Goal: Obtain resource: Obtain resource

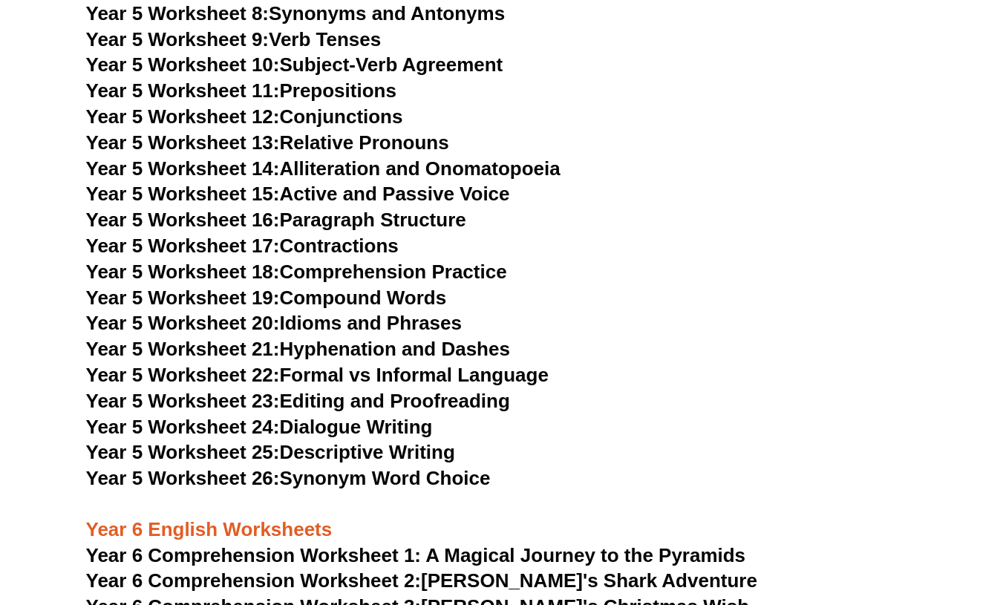
scroll to position [7182, 0]
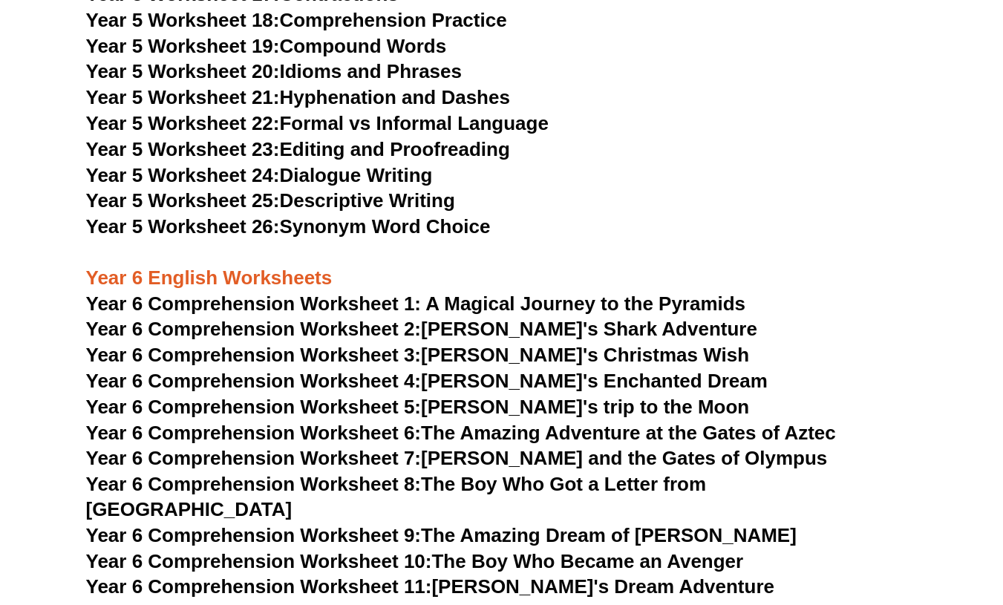
click at [324, 171] on link "Year 5 Worksheet 24: Dialogue Writing" at bounding box center [259, 175] width 347 height 22
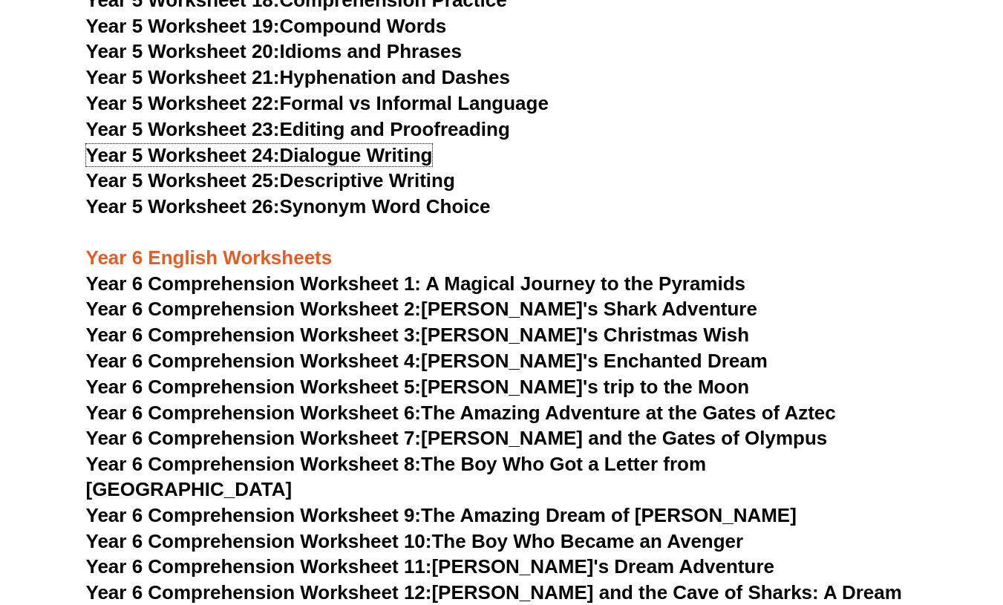
scroll to position [7491, 0]
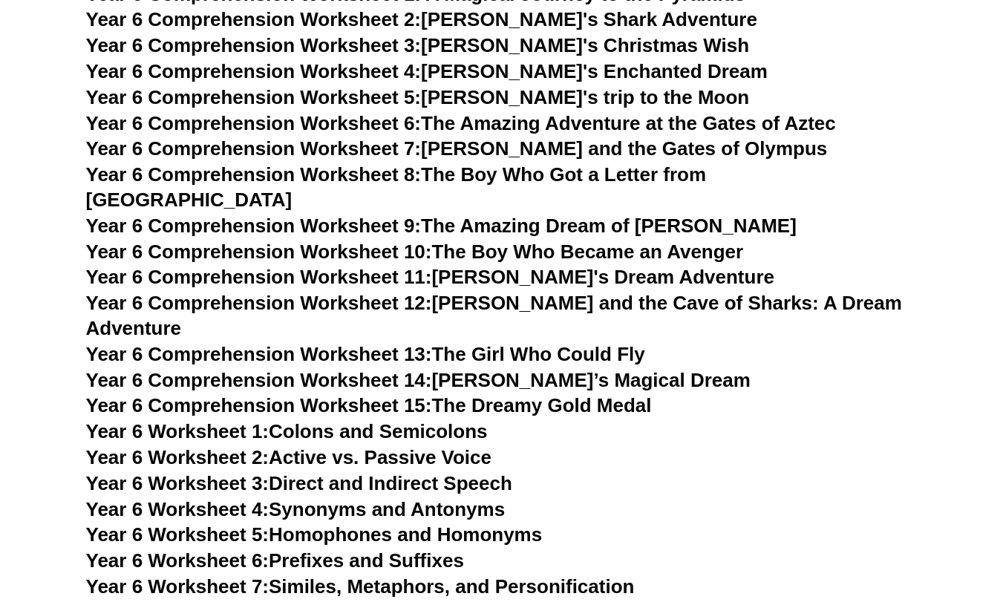
click at [324, 369] on span "Year 6 Comprehension Worksheet 14:" at bounding box center [259, 380] width 346 height 22
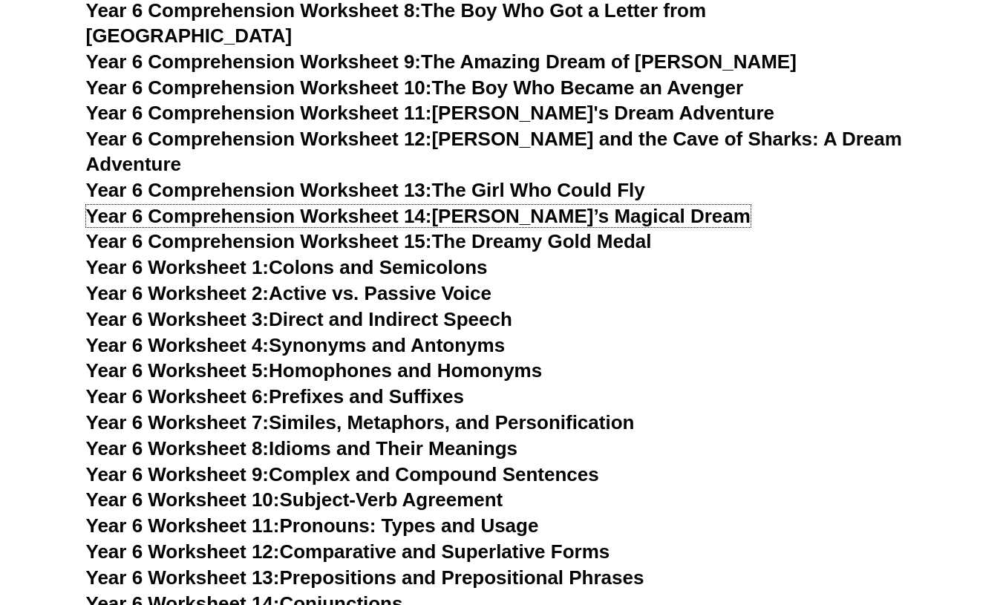
scroll to position [7351, 0]
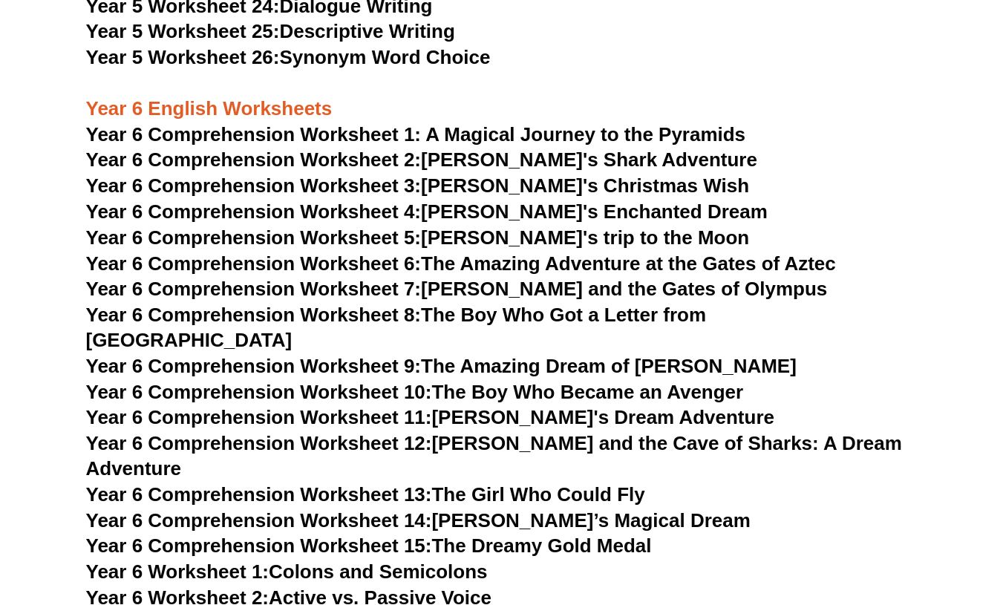
click at [381, 261] on span "Year 6 Comprehension Worksheet 6:" at bounding box center [253, 263] width 335 height 22
click at [576, 132] on span "Year 6 Comprehension Worksheet 1: A Magical Journey to the Pyramids" at bounding box center [416, 134] width 660 height 22
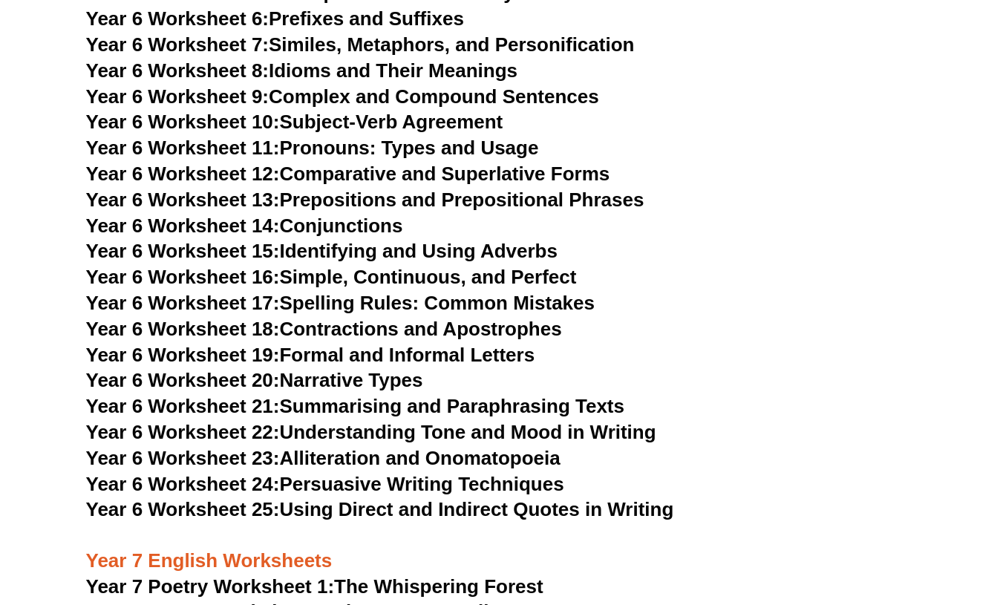
scroll to position [8170, 0]
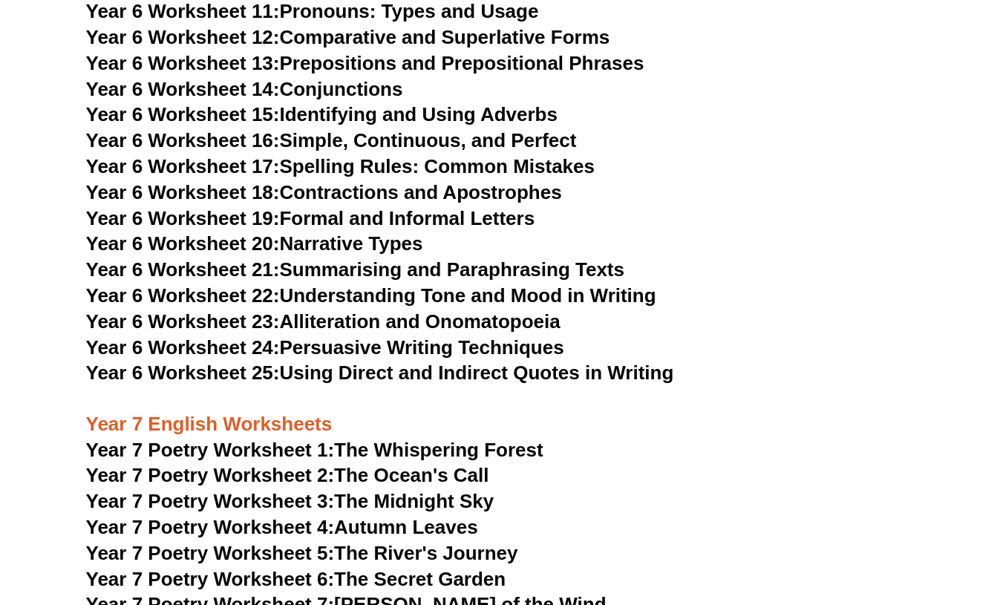
click at [238, 310] on span "Year 6 Worksheet 23:" at bounding box center [183, 321] width 194 height 22
click at [508, 336] on link "Year 6 Worksheet 24: Persuasive Writing Techniques" at bounding box center [325, 347] width 478 height 22
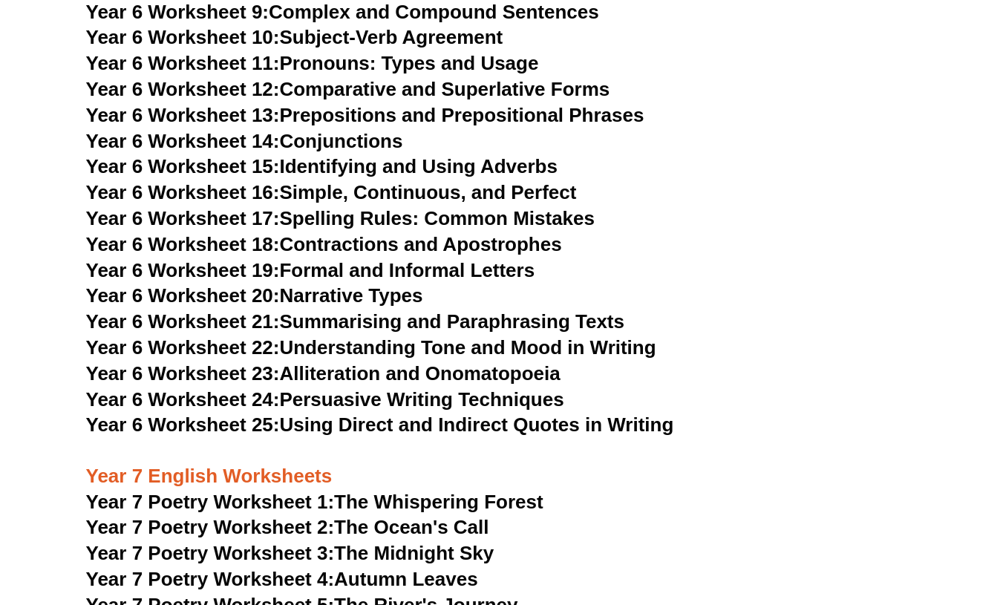
scroll to position [8116, 0]
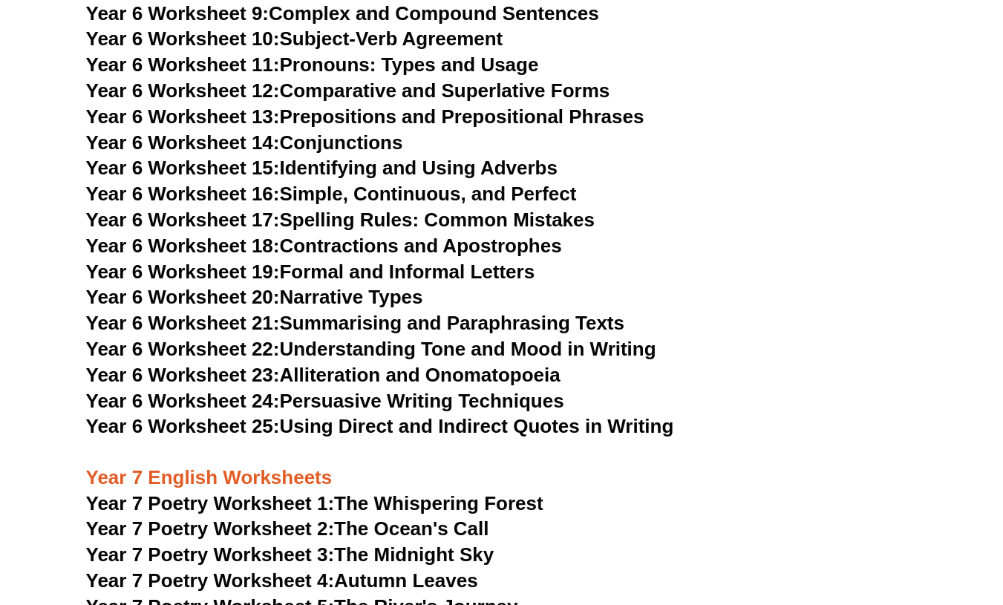
click at [355, 261] on link "Year 6 Worksheet 19: Formal and Informal Letters" at bounding box center [310, 272] width 449 height 22
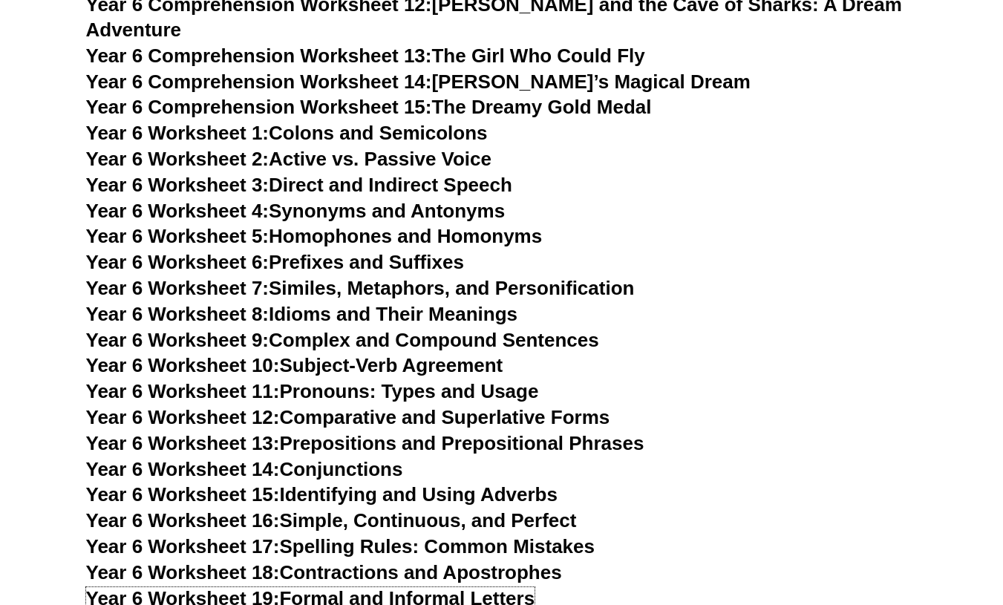
scroll to position [7788, 0]
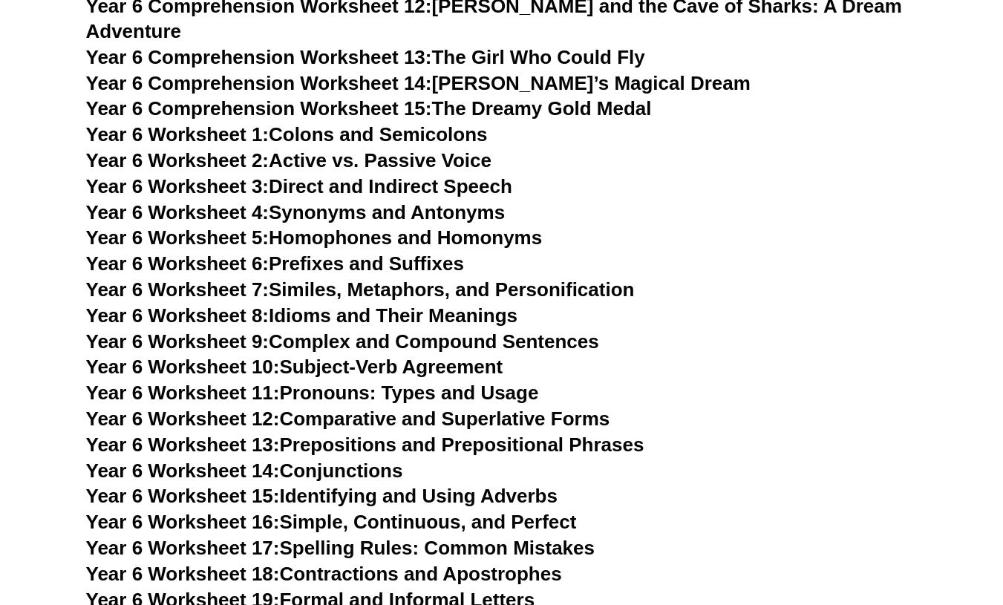
click at [410, 304] on link "Year 6 Worksheet 8: Idioms and Their Meanings" at bounding box center [301, 315] width 431 height 22
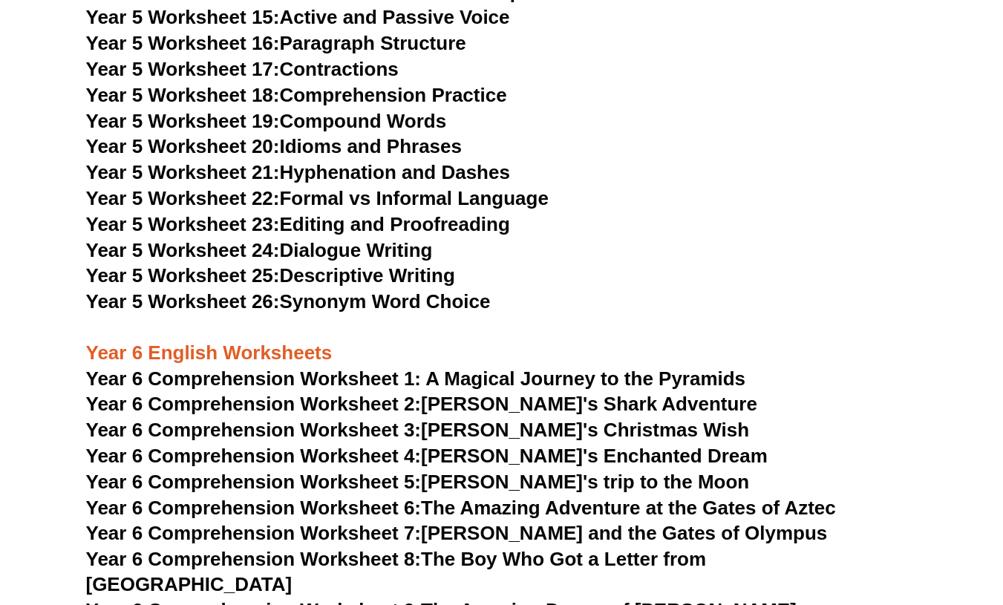
click at [321, 246] on link "Year 5 Worksheet 24: Dialogue Writing" at bounding box center [259, 250] width 347 height 22
click at [393, 221] on link "Year 5 Worksheet 23: Editing and Proofreading" at bounding box center [298, 224] width 424 height 22
click at [445, 301] on link "Year 5 Worksheet 26: Synonym Word Choice" at bounding box center [288, 301] width 404 height 22
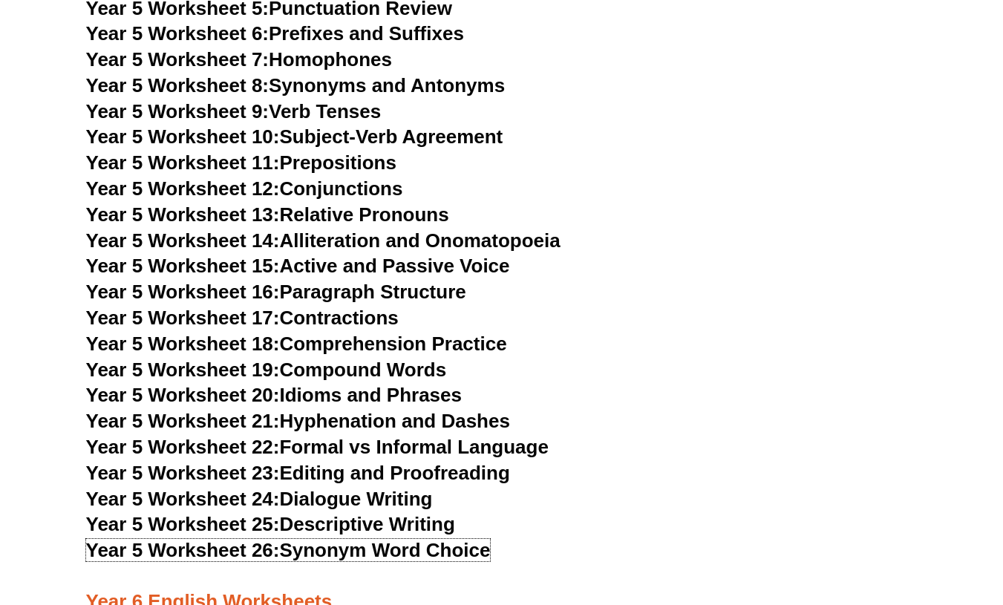
scroll to position [6762, 0]
